Goal: Information Seeking & Learning: Understand process/instructions

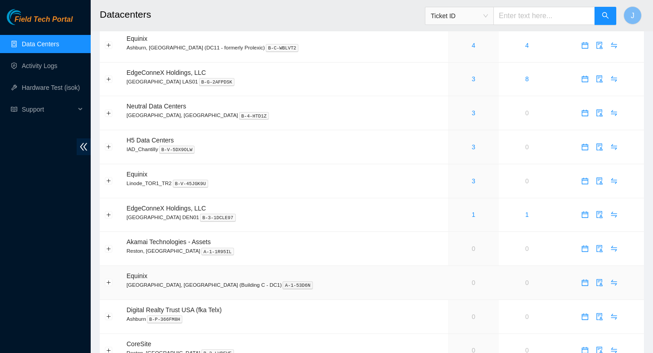
scroll to position [339, 0]
click at [109, 283] on button "Expand row" at bounding box center [108, 281] width 7 height 7
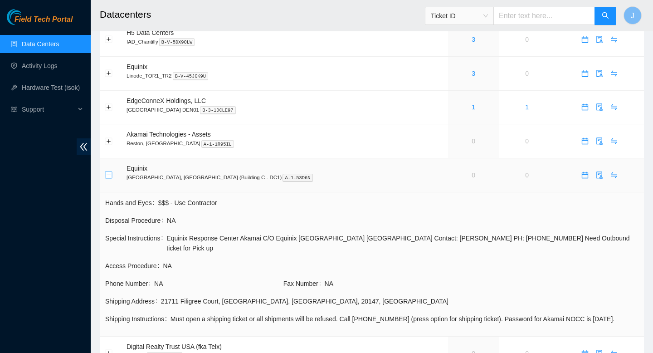
scroll to position [420, 0]
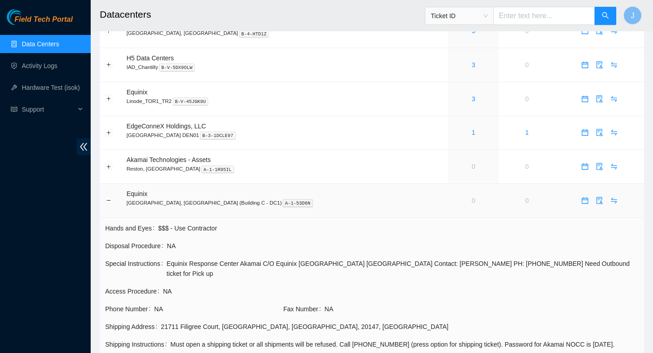
click at [284, 207] on p "Ashburn, [GEOGRAPHIC_DATA] (Building C - DC1) A-1-53D6N" at bounding box center [285, 203] width 317 height 8
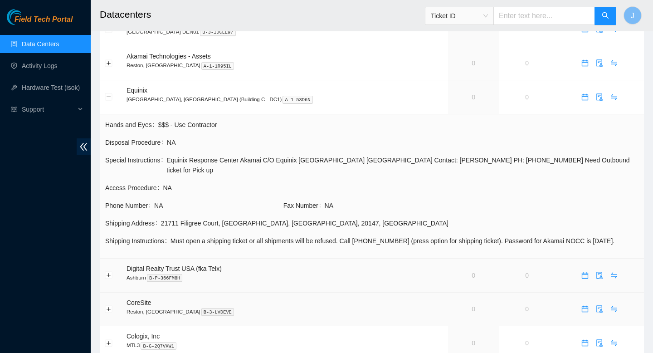
scroll to position [521, 0]
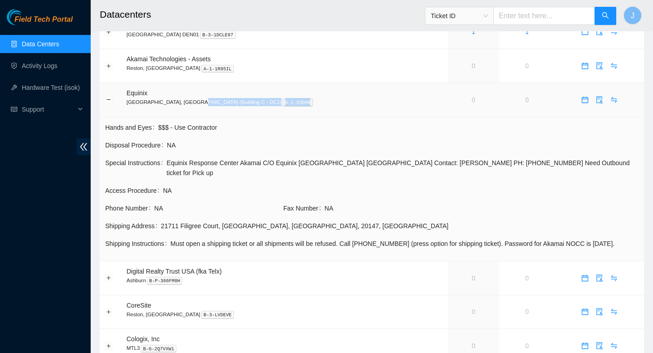
drag, startPoint x: 235, startPoint y: 109, endPoint x: 191, endPoint y: 111, distance: 44.0
click at [191, 106] on p "Ashburn, VA (Building C - DC1) A-1-53D6N" at bounding box center [285, 102] width 317 height 8
copy p "DC1) A-1-53D6N"
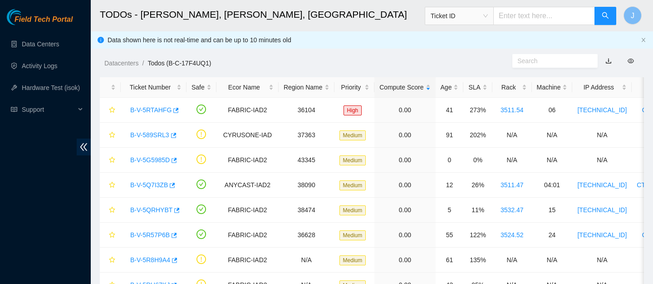
click at [550, 18] on input "text" at bounding box center [544, 16] width 102 height 18
paste input "B-V-5R57P6B"
type input "B-V-5R57P6B"
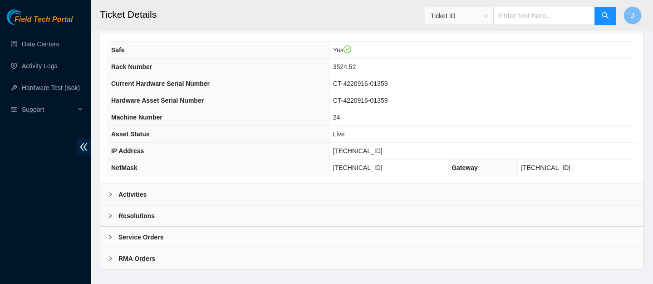
scroll to position [302, 0]
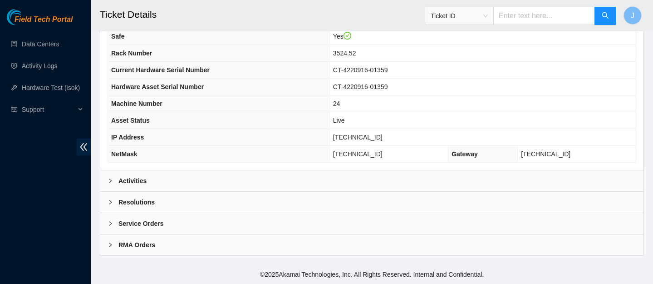
click at [394, 181] on div "Activities" at bounding box center [371, 180] width 543 height 21
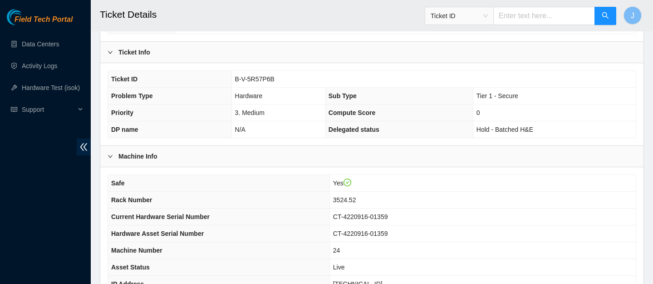
scroll to position [155, 0]
click at [449, 53] on div "Ticket Info" at bounding box center [371, 52] width 543 height 21
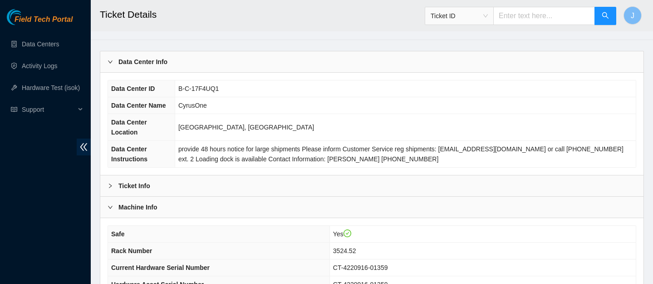
scroll to position [0, 0]
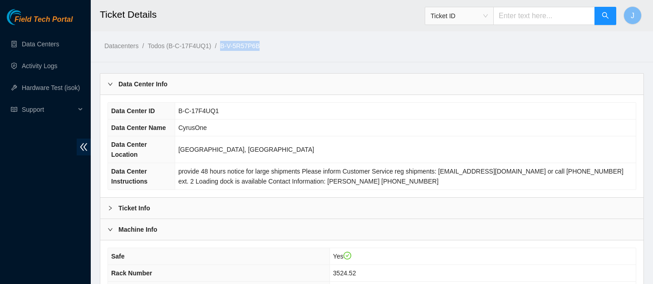
drag, startPoint x: 276, startPoint y: 45, endPoint x: 227, endPoint y: 47, distance: 49.0
click at [227, 46] on ol "Datacenters / Todos (B-C-17F4UQ1) / B-V-5R57P6B /" at bounding box center [308, 46] width 408 height 10
copy ol "B-V-5R57P6B"
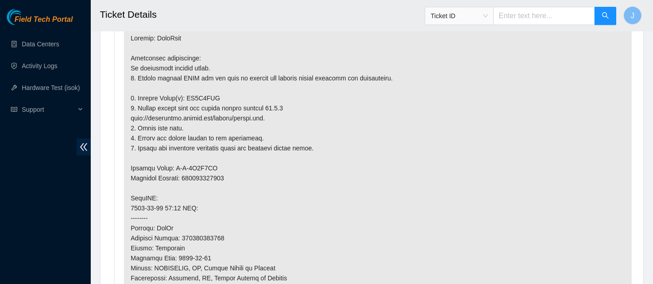
scroll to position [406, 0]
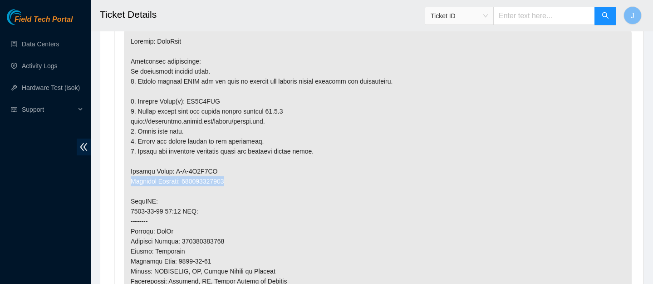
drag, startPoint x: 131, startPoint y: 181, endPoint x: 241, endPoint y: 181, distance: 109.8
click at [242, 181] on p at bounding box center [378, 240] width 508 height 423
click at [241, 181] on p at bounding box center [378, 240] width 508 height 423
click at [213, 180] on p at bounding box center [378, 240] width 508 height 423
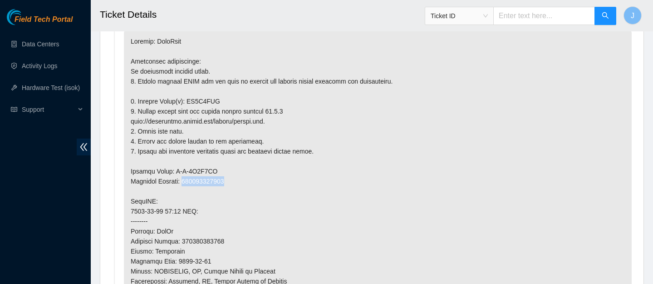
copy p "463470032395"
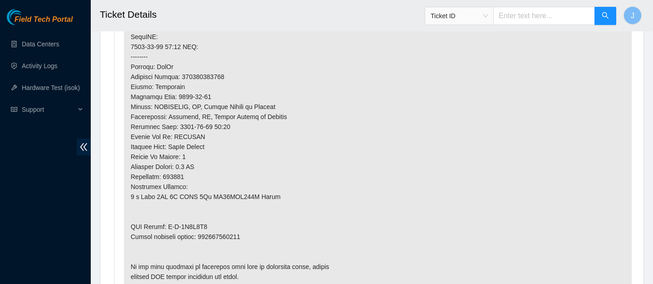
scroll to position [597, 0]
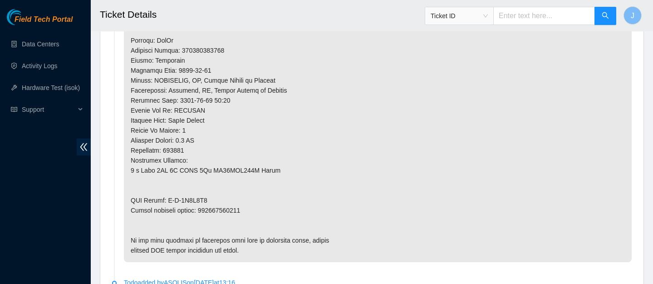
click at [231, 209] on p at bounding box center [378, 50] width 508 height 423
copy p "463470032400"
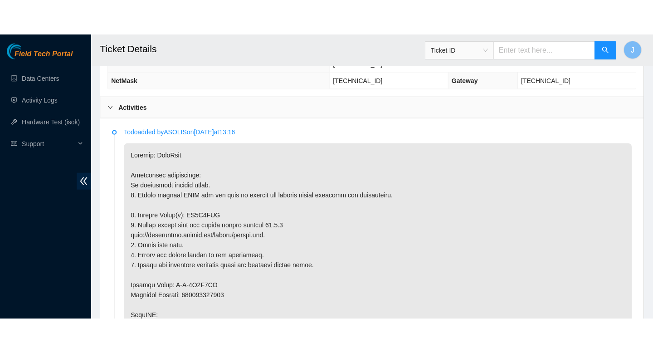
scroll to position [331, 0]
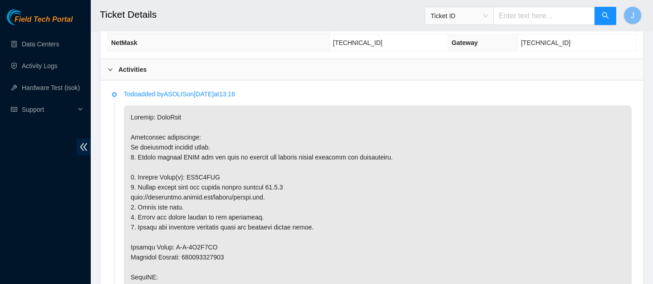
copy p "ZC1B3QBE"
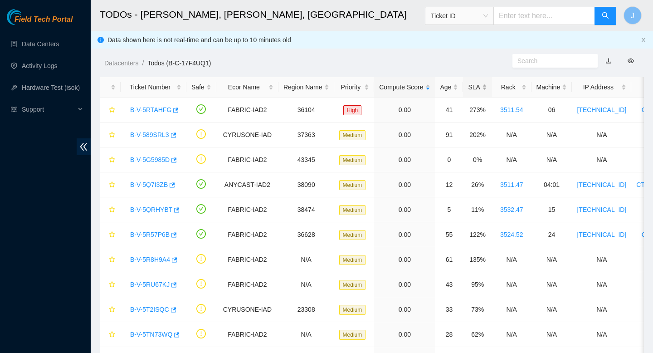
click at [487, 84] on div "SLA" at bounding box center [477, 87] width 19 height 10
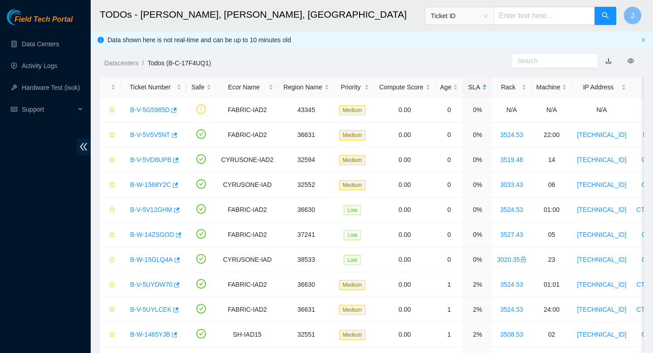
click at [487, 84] on div "SLA" at bounding box center [477, 87] width 19 height 10
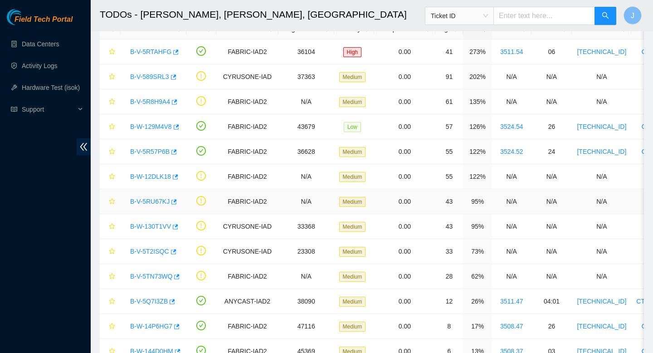
scroll to position [65, 0]
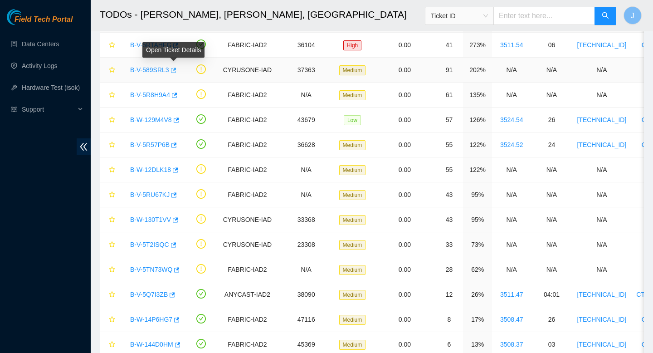
click at [176, 72] on icon "button" at bounding box center [173, 70] width 6 height 6
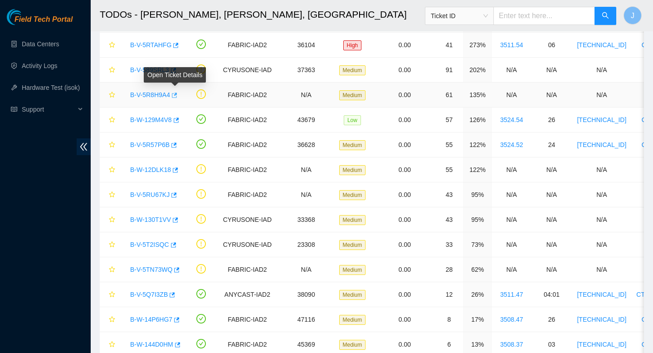
click at [177, 94] on icon "button" at bounding box center [174, 95] width 5 height 5
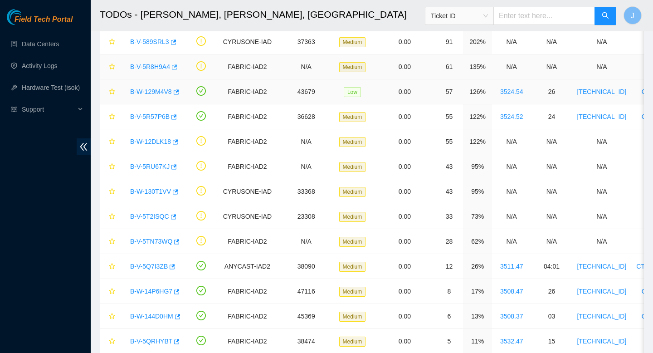
scroll to position [94, 0]
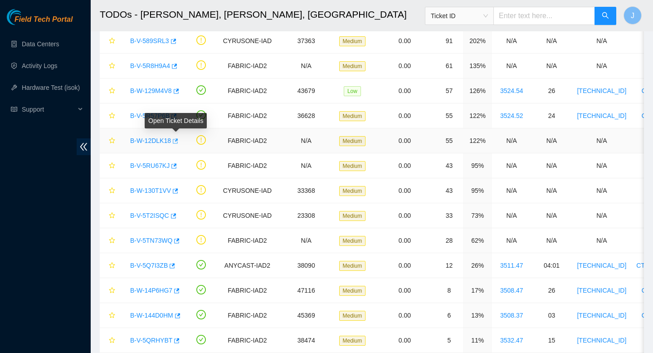
click at [178, 142] on icon "button" at bounding box center [174, 141] width 6 height 6
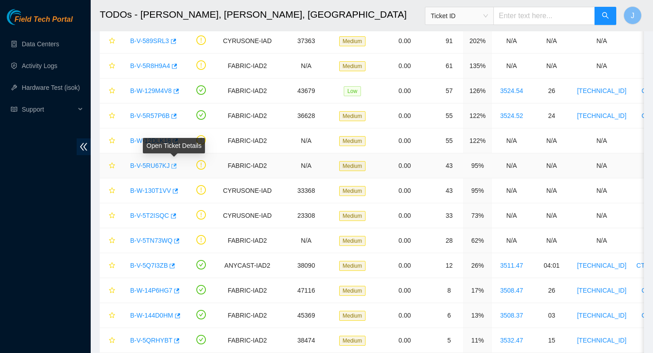
click at [176, 166] on icon "button" at bounding box center [173, 166] width 6 height 6
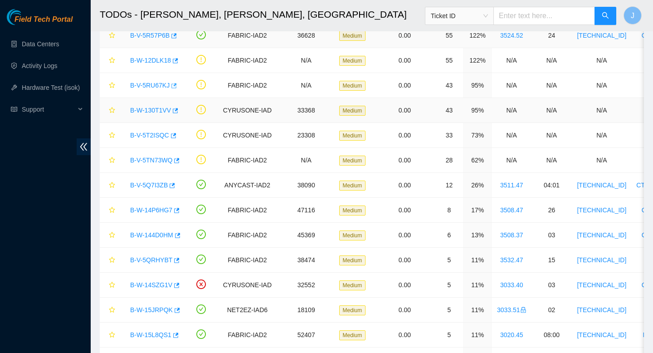
scroll to position [171, 0]
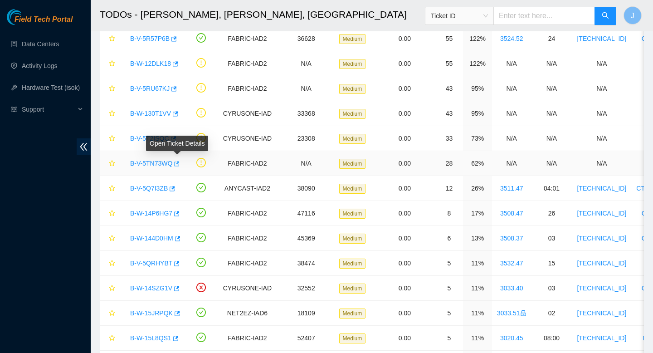
click at [178, 163] on icon "button" at bounding box center [176, 164] width 6 height 6
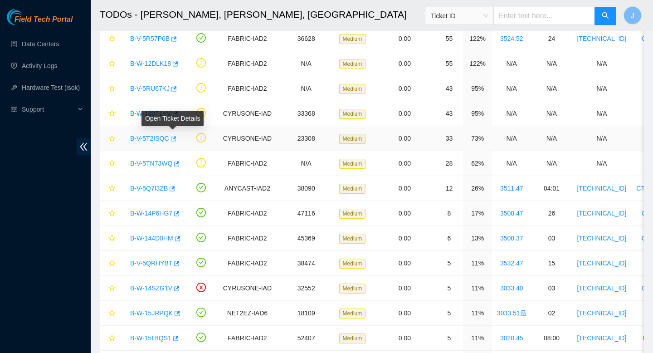
click at [176, 139] on icon "button" at bounding box center [173, 139] width 6 height 6
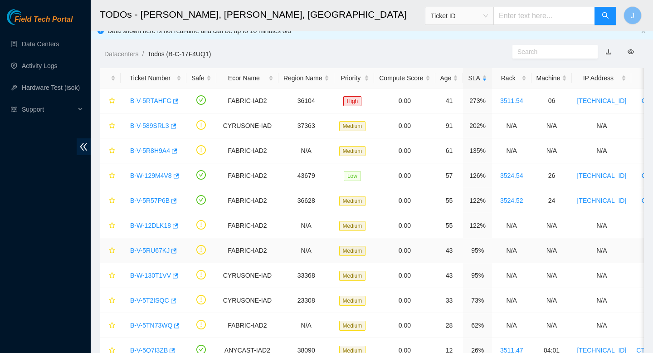
scroll to position [0, 0]
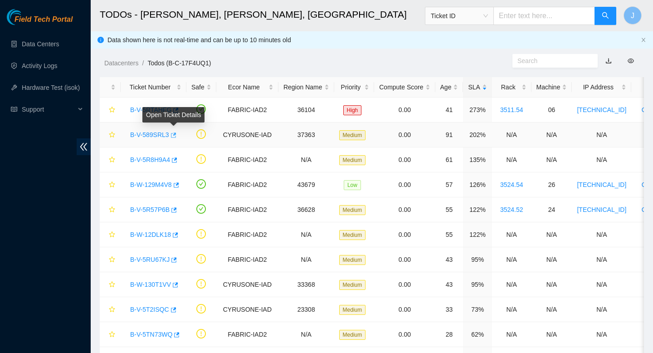
click at [176, 134] on icon "button" at bounding box center [173, 134] width 5 height 5
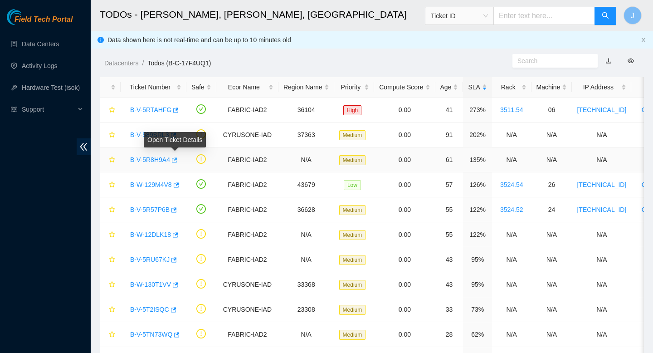
click at [176, 160] on icon "button" at bounding box center [174, 160] width 6 height 6
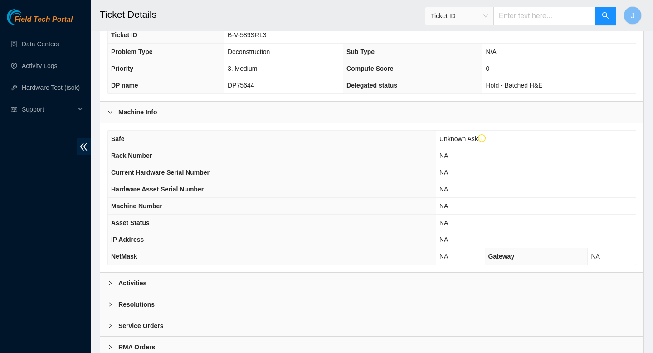
scroll to position [250, 0]
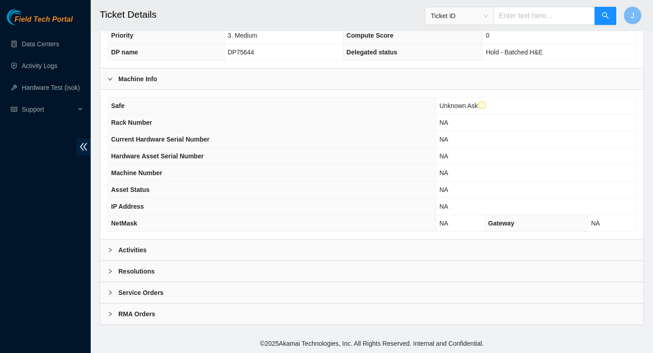
click at [233, 249] on div "Activities" at bounding box center [371, 250] width 543 height 21
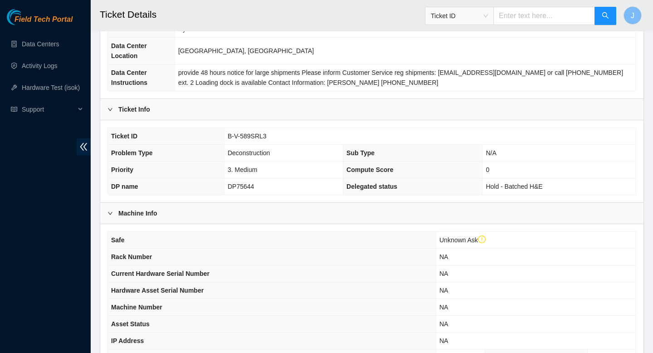
scroll to position [115, 0]
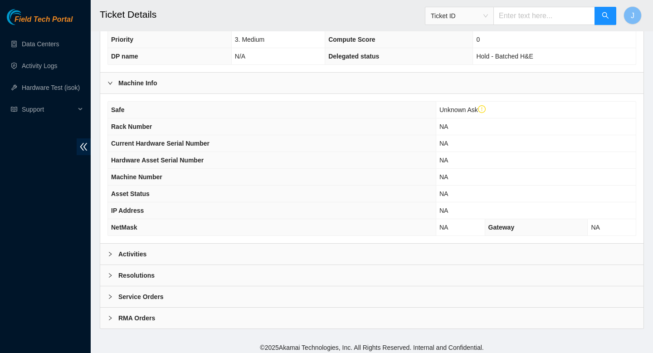
scroll to position [250, 0]
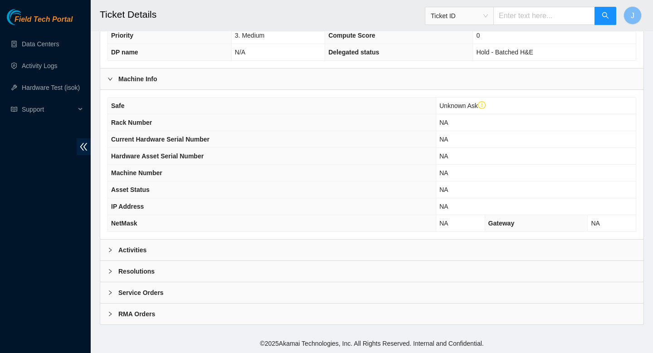
click at [235, 246] on div "Activities" at bounding box center [371, 250] width 543 height 21
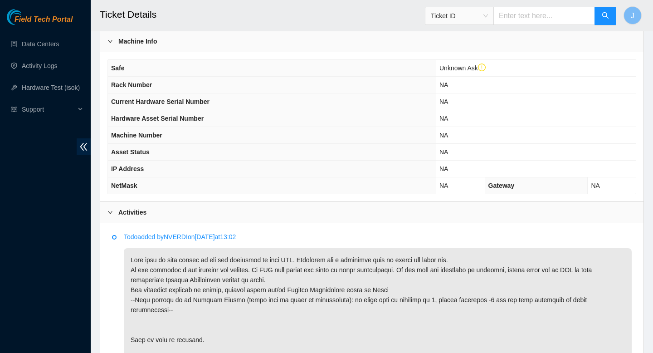
scroll to position [288, 0]
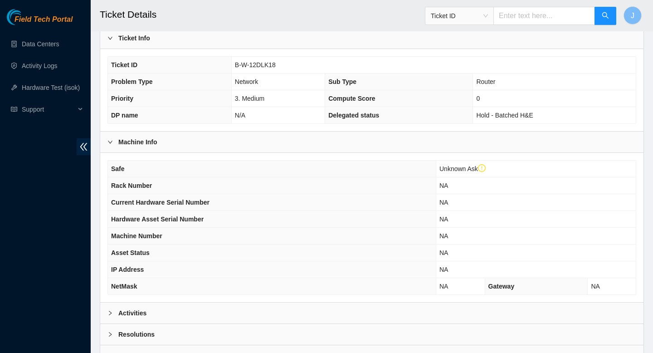
scroll to position [250, 0]
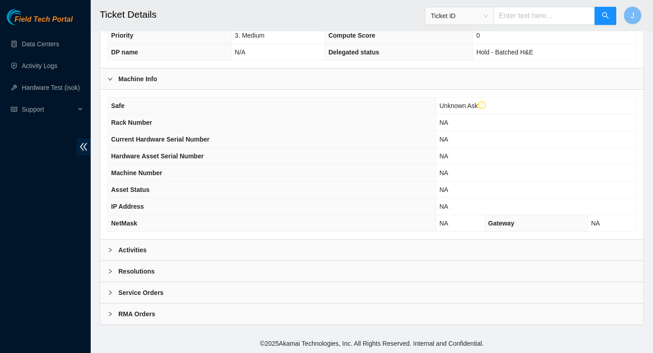
click at [230, 244] on div "Activities" at bounding box center [371, 250] width 543 height 21
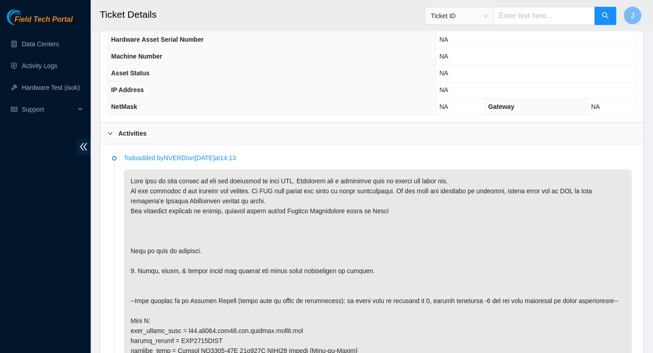
scroll to position [369, 0]
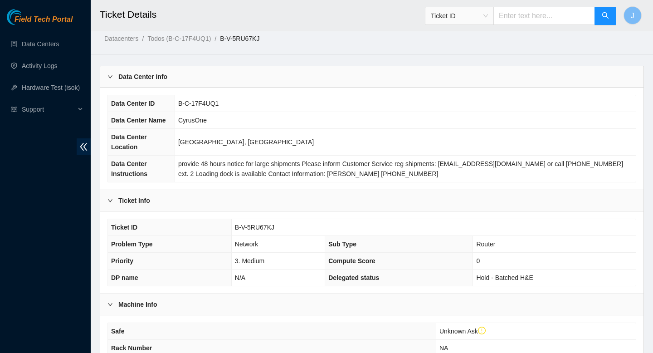
scroll to position [250, 0]
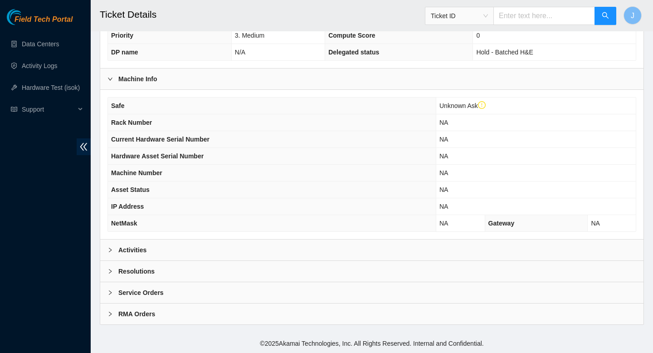
click at [248, 250] on div "Activities" at bounding box center [371, 250] width 543 height 21
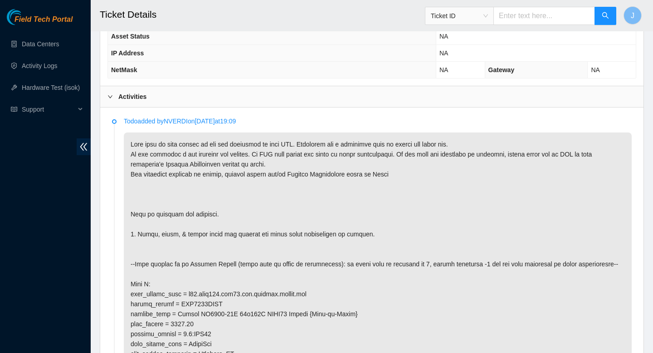
scroll to position [405, 0]
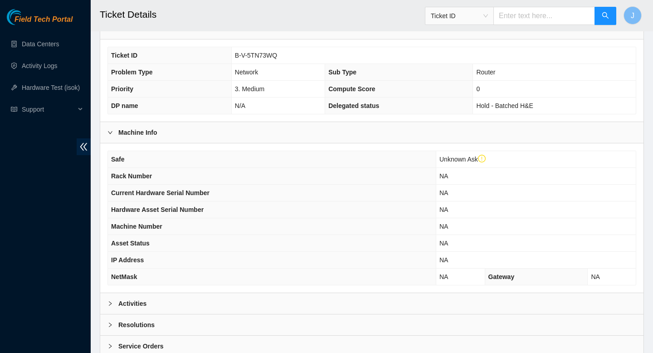
scroll to position [250, 0]
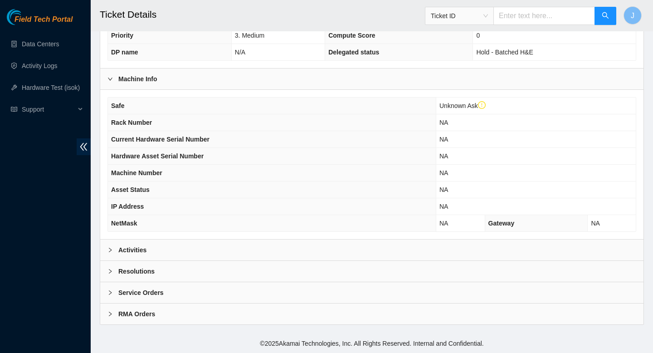
click at [255, 247] on div "Activities" at bounding box center [371, 250] width 543 height 21
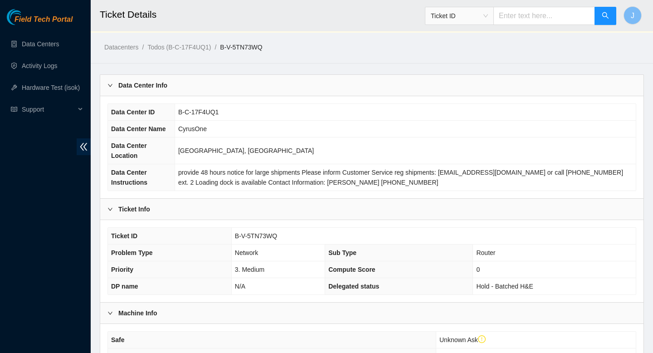
scroll to position [26, 0]
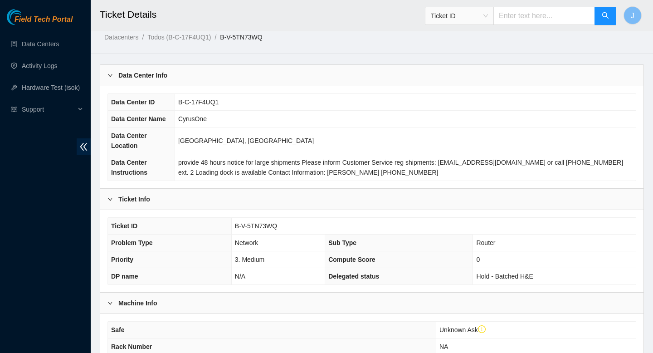
click at [256, 227] on span "B-V-5TN73WQ" at bounding box center [256, 225] width 42 height 7
click at [308, 225] on td "B-V-5TN73WQ" at bounding box center [433, 226] width 405 height 17
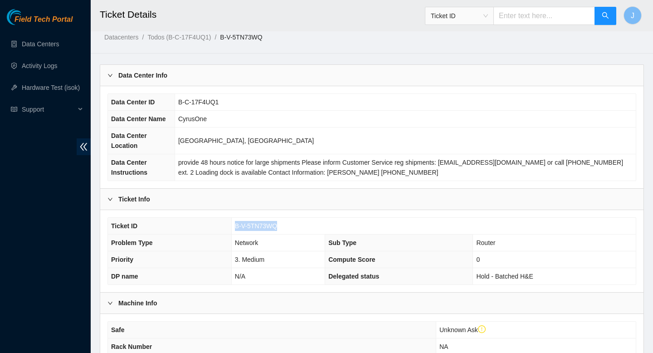
drag, startPoint x: 308, startPoint y: 225, endPoint x: 232, endPoint y: 225, distance: 75.3
click at [231, 225] on td "B-V-5TN73WQ" at bounding box center [433, 226] width 405 height 17
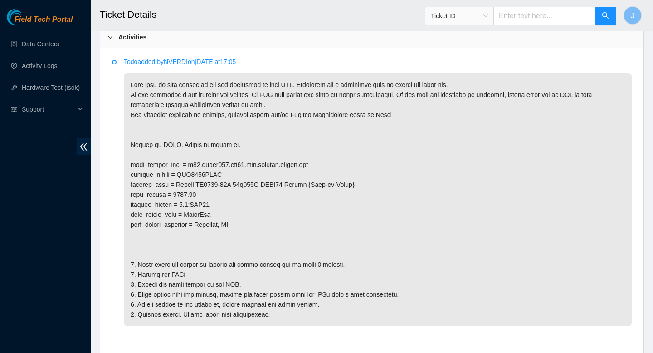
scroll to position [470, 0]
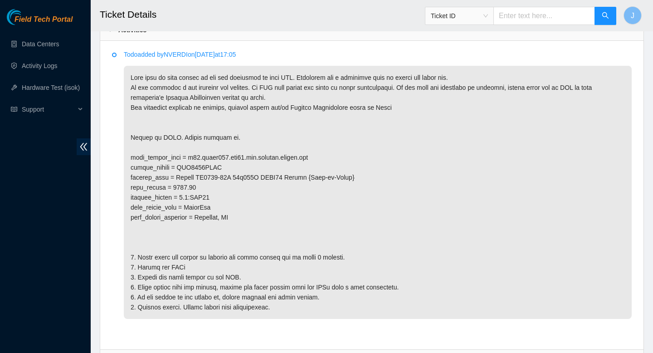
click at [365, 147] on p at bounding box center [378, 192] width 508 height 253
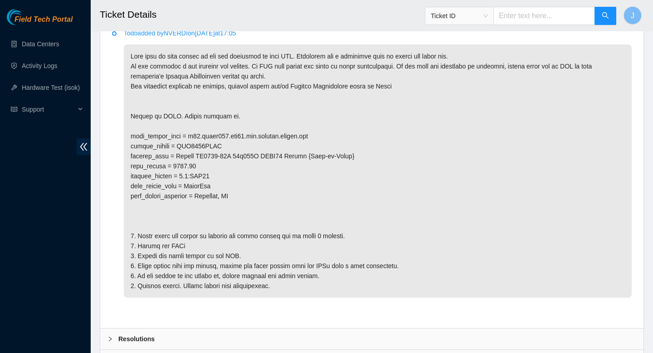
scroll to position [493, 0]
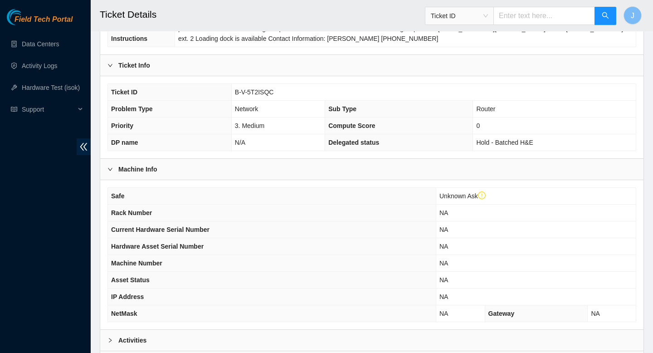
scroll to position [250, 0]
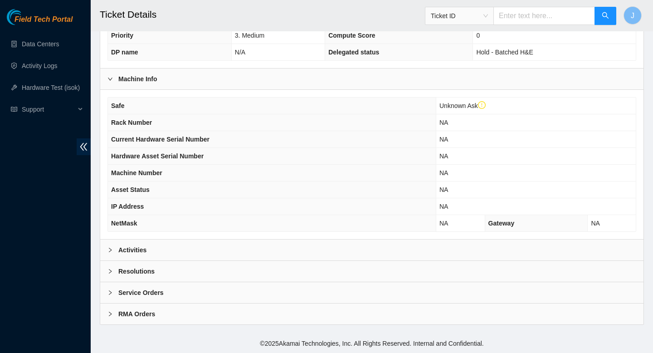
click at [219, 248] on div "Activities" at bounding box center [371, 250] width 543 height 21
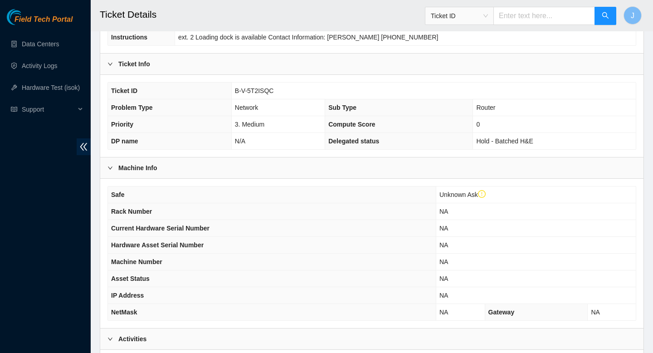
scroll to position [160, 0]
drag, startPoint x: 284, startPoint y: 96, endPoint x: 229, endPoint y: 94, distance: 54.5
click at [229, 94] on tr "Ticket ID B-V-5T2ISQC" at bounding box center [372, 91] width 528 height 17
copy tr "B-V-5T2ISQC"
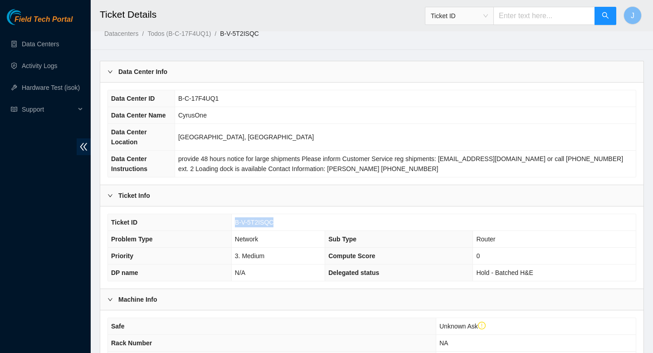
scroll to position [0, 0]
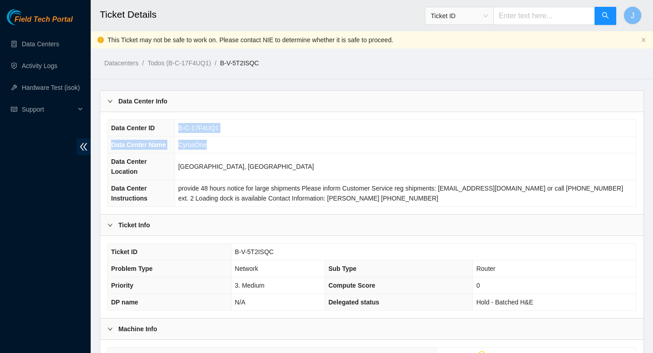
drag, startPoint x: 213, startPoint y: 146, endPoint x: 183, endPoint y: 124, distance: 36.8
click at [183, 124] on tbody "Data Center ID B-C-17F4UQ1 Data Center Name CyrusOne Data Center Location Sterl…" at bounding box center [372, 163] width 528 height 87
copy tbody "B-C-17F4UQ1 Data Center Name CyrusOne"
click at [213, 128] on span "B-C-17F4UQ1" at bounding box center [198, 127] width 40 height 7
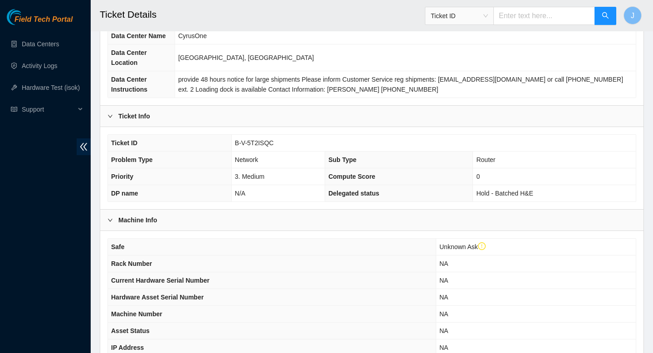
scroll to position [112, 0]
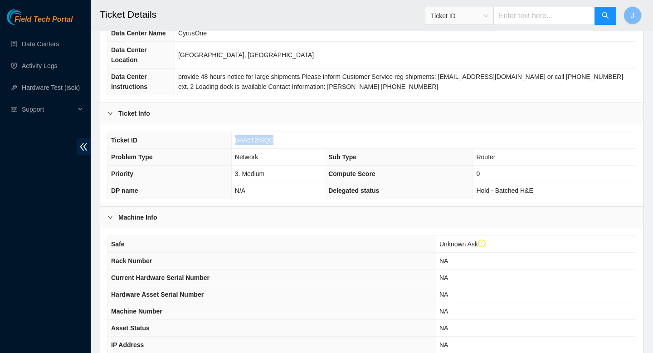
drag, startPoint x: 278, startPoint y: 142, endPoint x: 232, endPoint y: 140, distance: 45.8
click at [232, 140] on td "B-V-5T2ISQC" at bounding box center [433, 140] width 405 height 17
copy span "B-V-5T2ISQC"
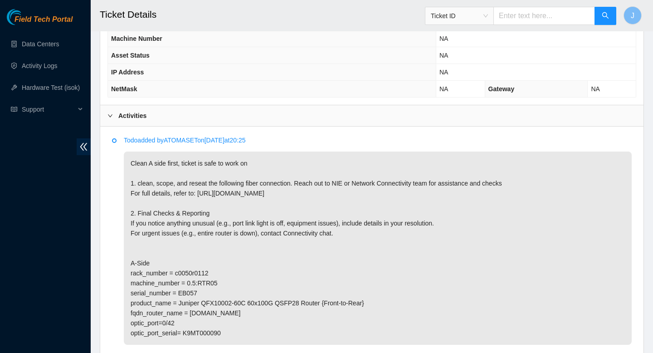
scroll to position [392, 0]
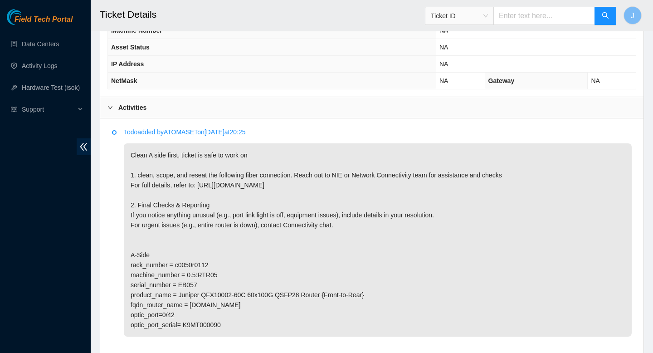
click at [180, 264] on p "Clean A side first, ticket is safe to work on 1. clean, scope, and reseat the f…" at bounding box center [378, 239] width 508 height 193
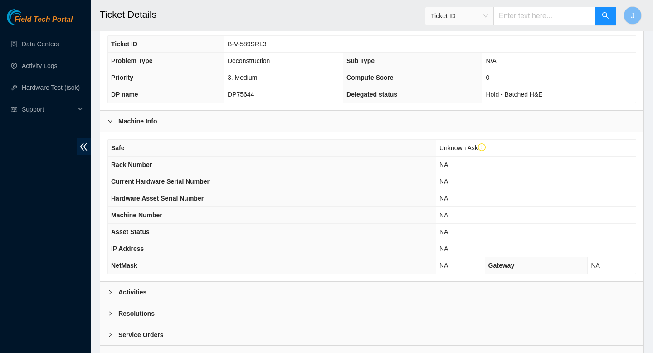
scroll to position [250, 0]
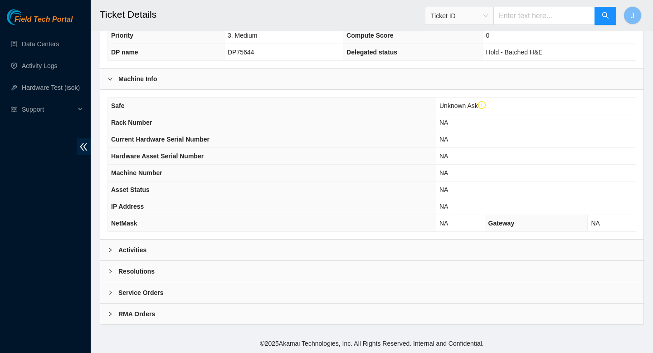
click at [248, 250] on div "Activities" at bounding box center [371, 250] width 543 height 21
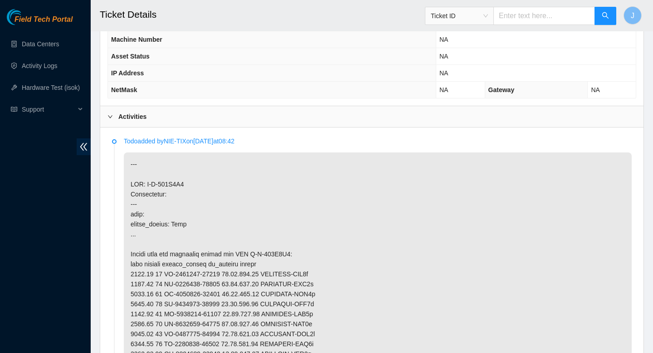
scroll to position [385, 0]
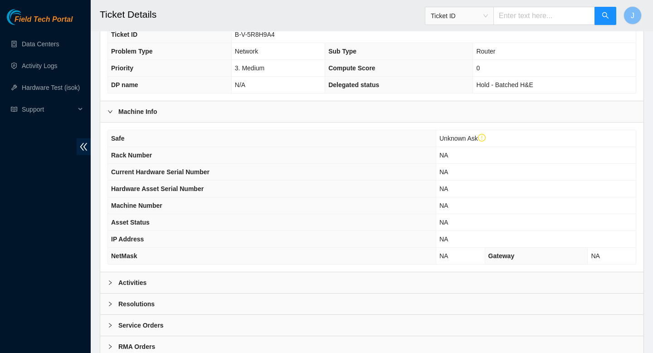
scroll to position [250, 0]
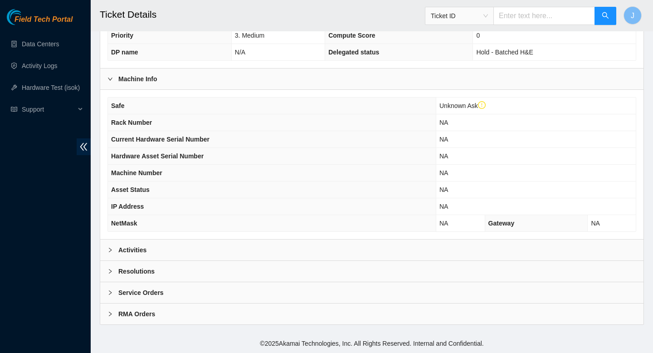
click at [296, 251] on div "Activities" at bounding box center [371, 250] width 543 height 21
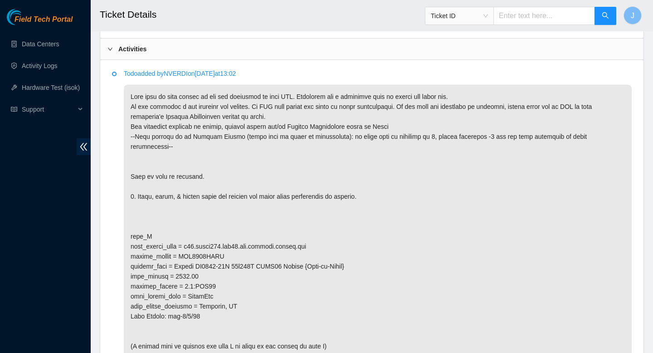
scroll to position [452, 0]
click at [192, 228] on p at bounding box center [378, 309] width 508 height 453
click at [192, 234] on p at bounding box center [378, 309] width 508 height 453
drag, startPoint x: 192, startPoint y: 234, endPoint x: 249, endPoint y: 232, distance: 57.2
click at [249, 232] on p at bounding box center [378, 309] width 508 height 453
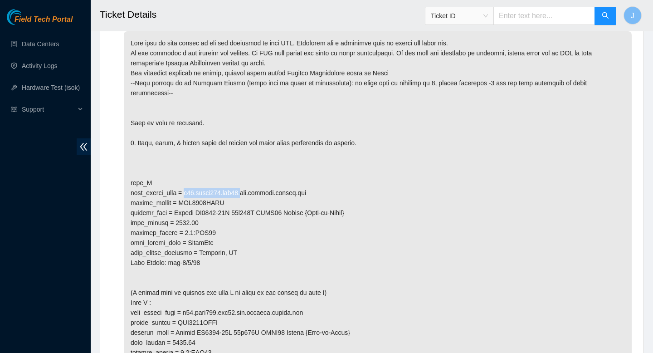
scroll to position [505, 0]
click at [200, 254] on p at bounding box center [378, 257] width 508 height 453
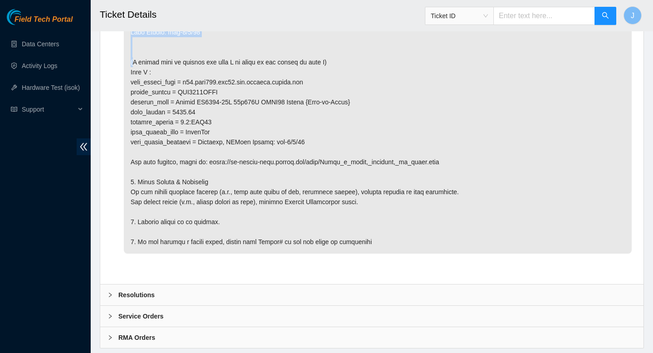
scroll to position [733, 0]
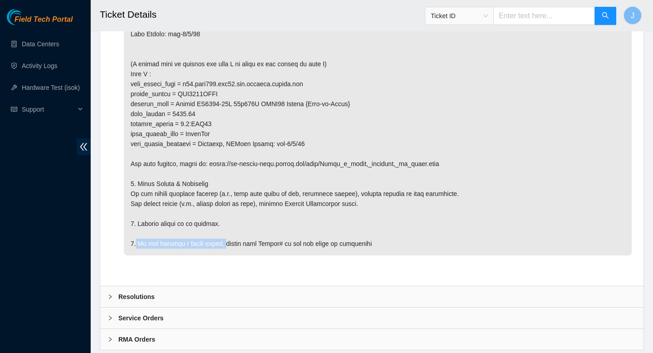
drag, startPoint x: 137, startPoint y: 233, endPoint x: 221, endPoint y: 232, distance: 84.4
click at [221, 232] on p at bounding box center [378, 29] width 508 height 453
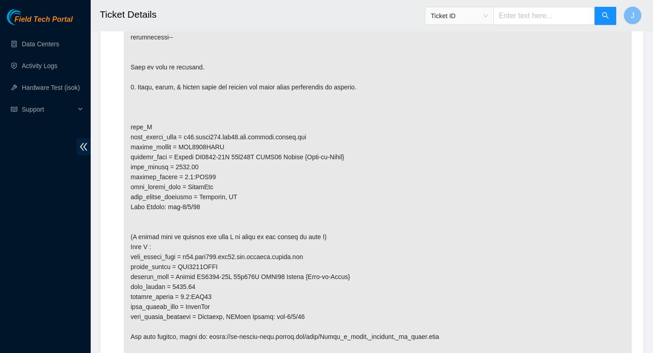
scroll to position [551, 0]
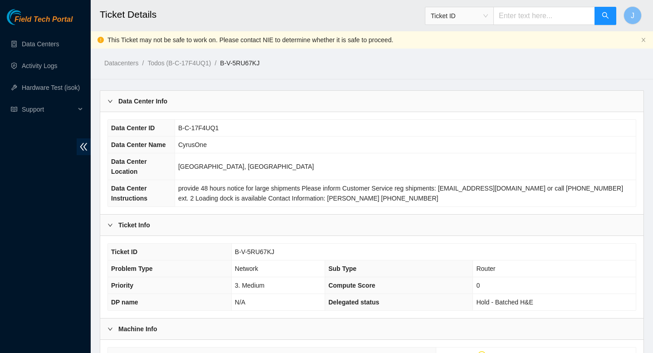
scroll to position [405, 0]
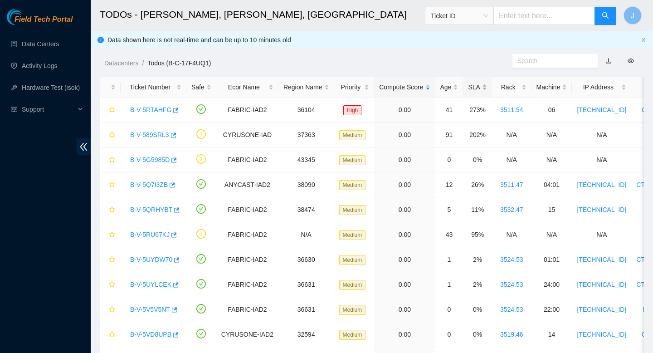
click at [487, 87] on div "SLA" at bounding box center [477, 87] width 19 height 10
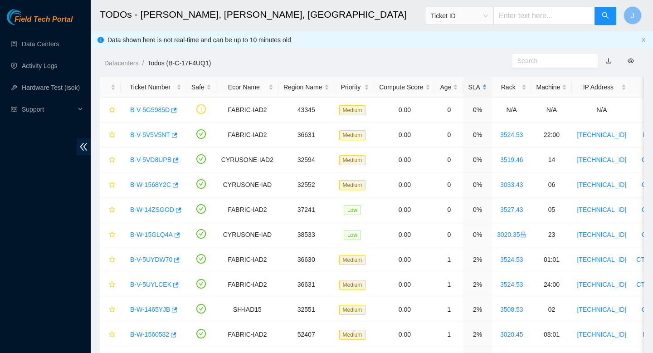
click at [487, 87] on div "SLA" at bounding box center [477, 87] width 19 height 10
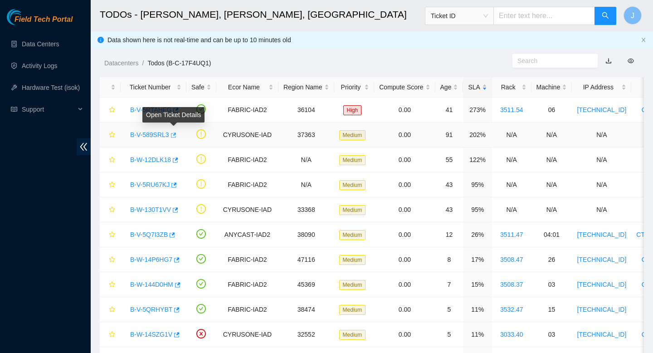
click at [175, 135] on icon "button" at bounding box center [173, 135] width 6 height 6
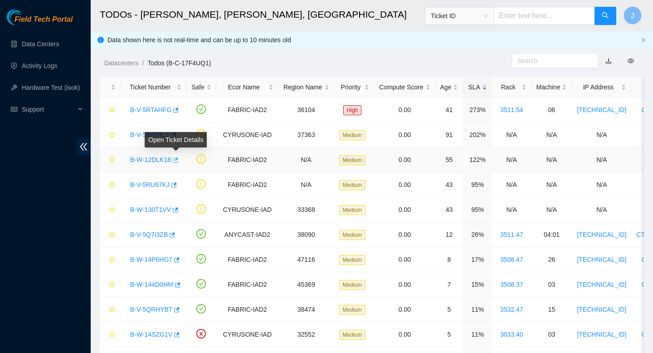
click at [178, 158] on icon "button" at bounding box center [174, 160] width 6 height 6
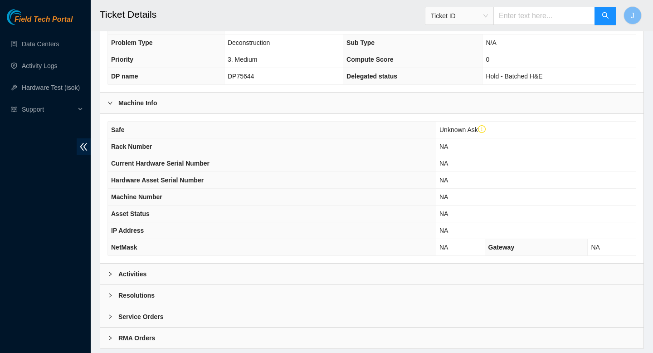
scroll to position [232, 0]
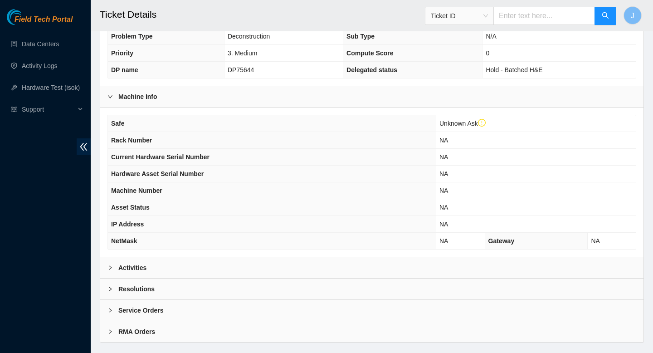
click at [239, 271] on div "Activities" at bounding box center [371, 267] width 543 height 21
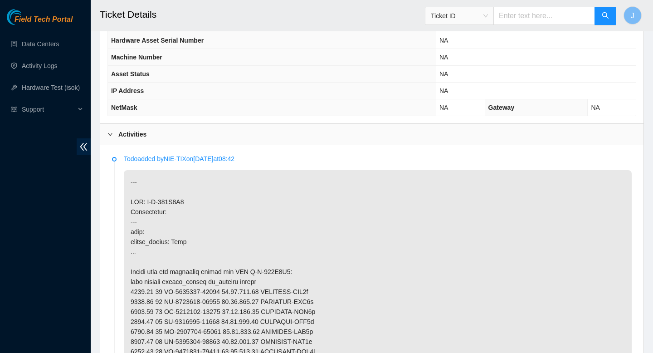
scroll to position [367, 0]
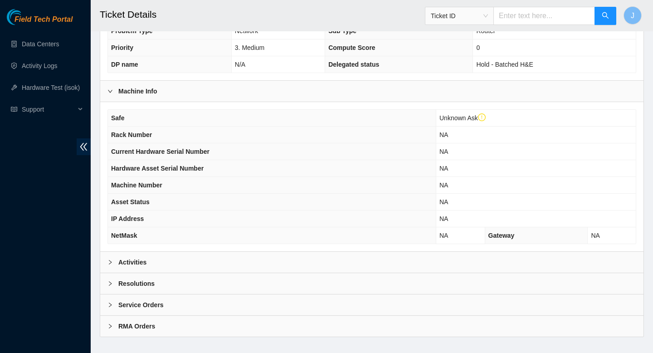
scroll to position [244, 0]
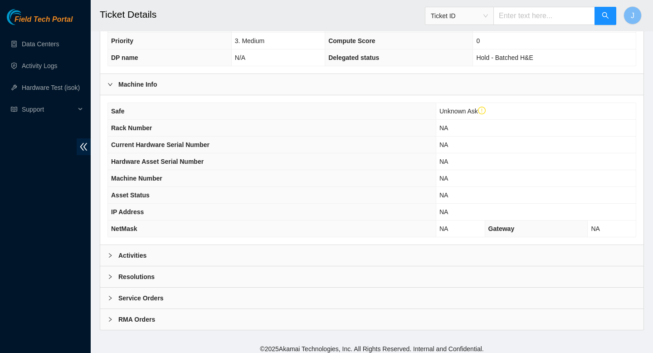
click at [220, 260] on div "Activities" at bounding box center [371, 255] width 543 height 21
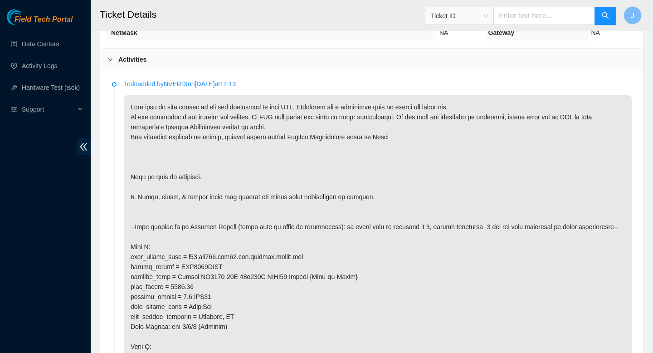
scroll to position [438, 0]
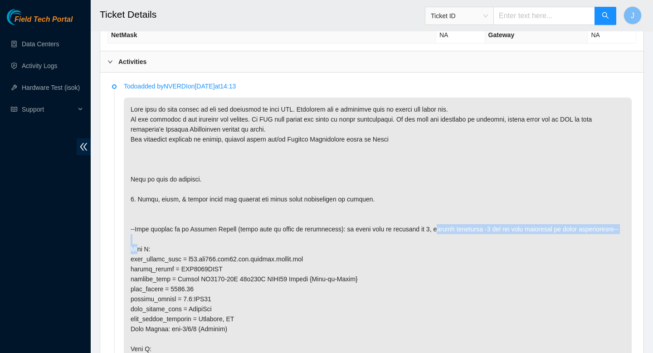
drag, startPoint x: 426, startPoint y: 240, endPoint x: 615, endPoint y: 251, distance: 189.5
click at [615, 251] on p at bounding box center [378, 319] width 508 height 443
click at [628, 238] on p at bounding box center [378, 319] width 508 height 443
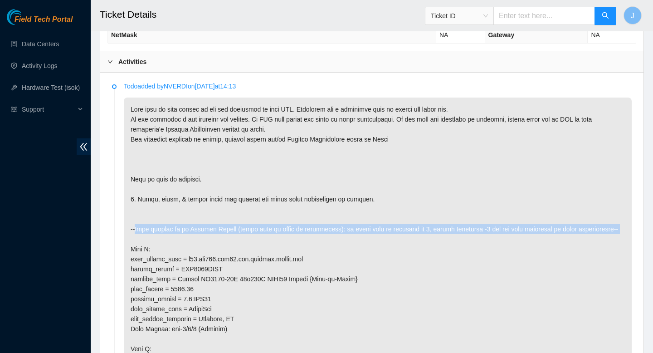
drag, startPoint x: 627, startPoint y: 238, endPoint x: 132, endPoint y: 239, distance: 495.3
click at [132, 239] on p at bounding box center [378, 319] width 508 height 443
copy p "--When working on an Destiny Router (which will be noted in description): if fi…"
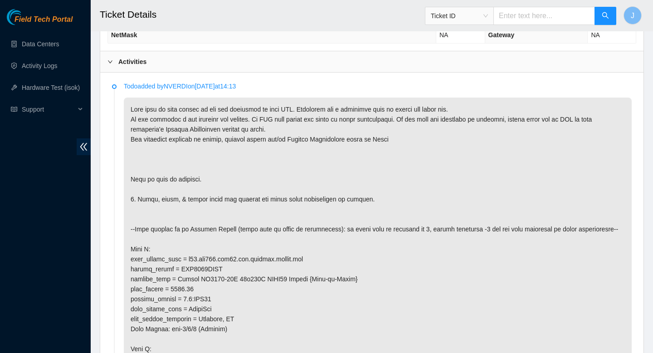
click at [432, 261] on p at bounding box center [378, 319] width 508 height 443
drag, startPoint x: 426, startPoint y: 239, endPoint x: 626, endPoint y: 241, distance: 199.6
click at [626, 241] on p at bounding box center [378, 319] width 508 height 443
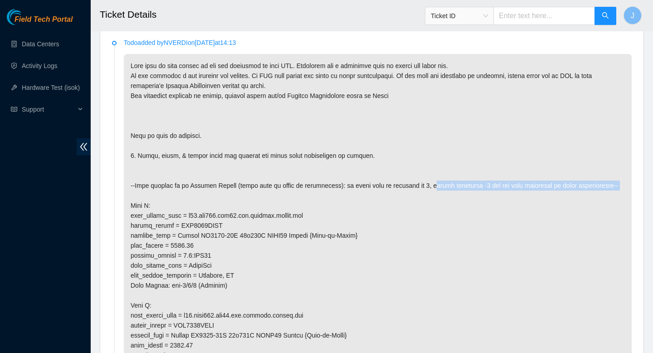
scroll to position [481, 0]
